Goal: Information Seeking & Learning: Learn about a topic

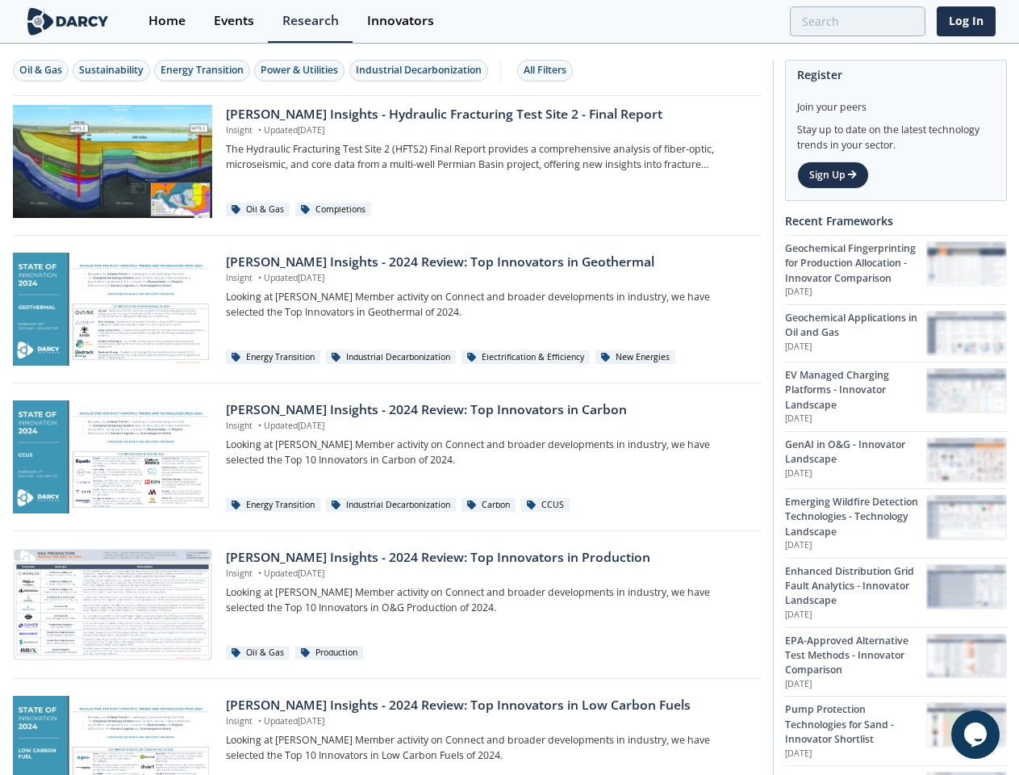
click at [41, 70] on div "Oil & Gas" at bounding box center [40, 70] width 43 height 15
click at [112, 70] on div "Sustainability" at bounding box center [111, 70] width 65 height 15
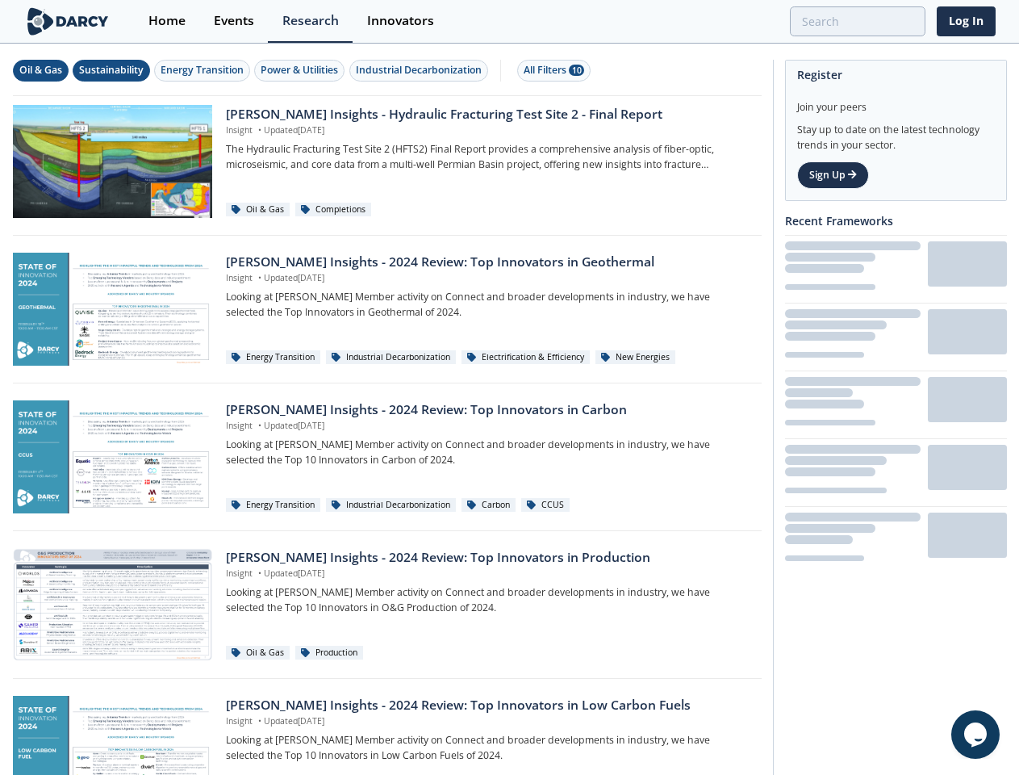
click at [203, 70] on div "Energy Transition" at bounding box center [202, 70] width 83 height 15
click at [302, 70] on div "Power & Utilities" at bounding box center [299, 70] width 77 height 15
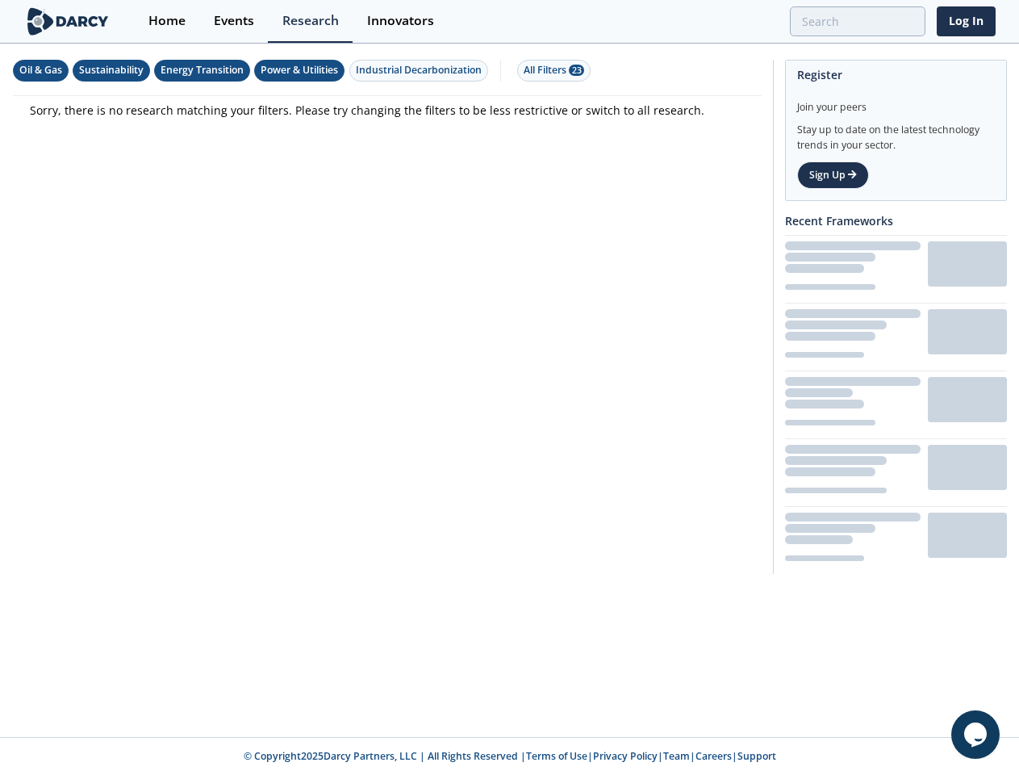
click at [421, 70] on div "Industrial Decarbonization" at bounding box center [419, 70] width 126 height 15
